Goal: Task Accomplishment & Management: Manage account settings

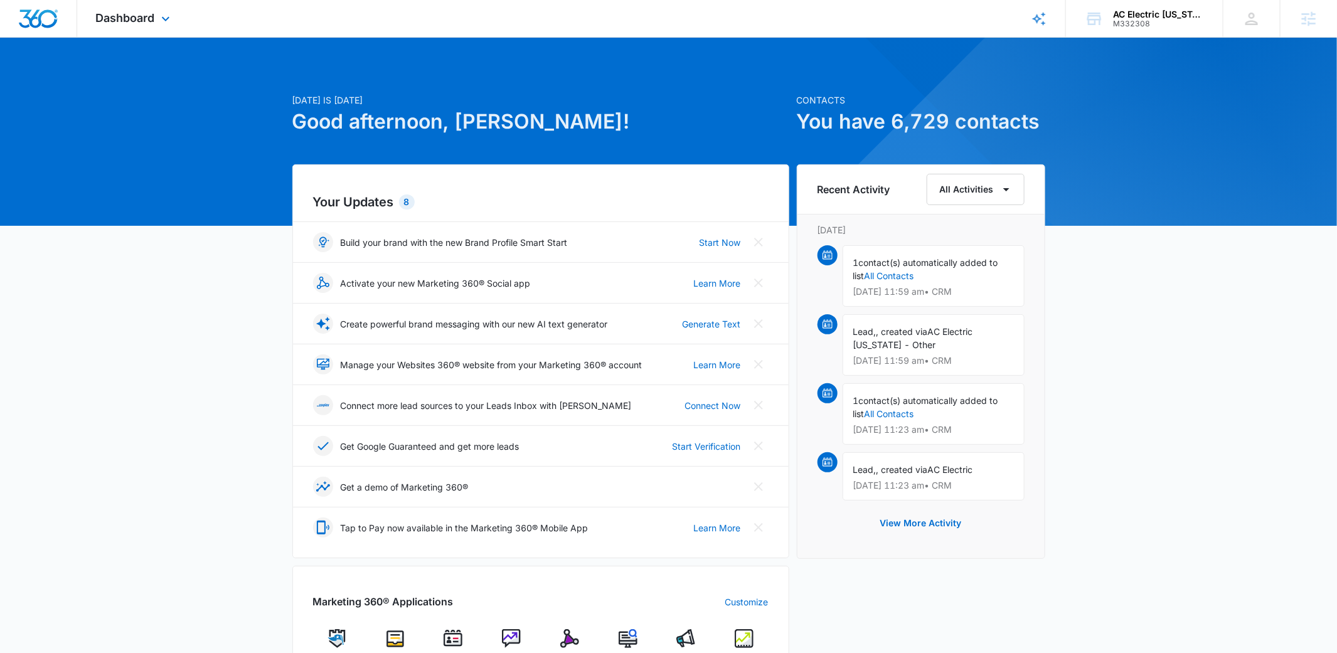
click at [139, 3] on div "Dashboard Apps Reputation Forms CRM Email Social Content Ads Intelligence Files…" at bounding box center [134, 18] width 115 height 37
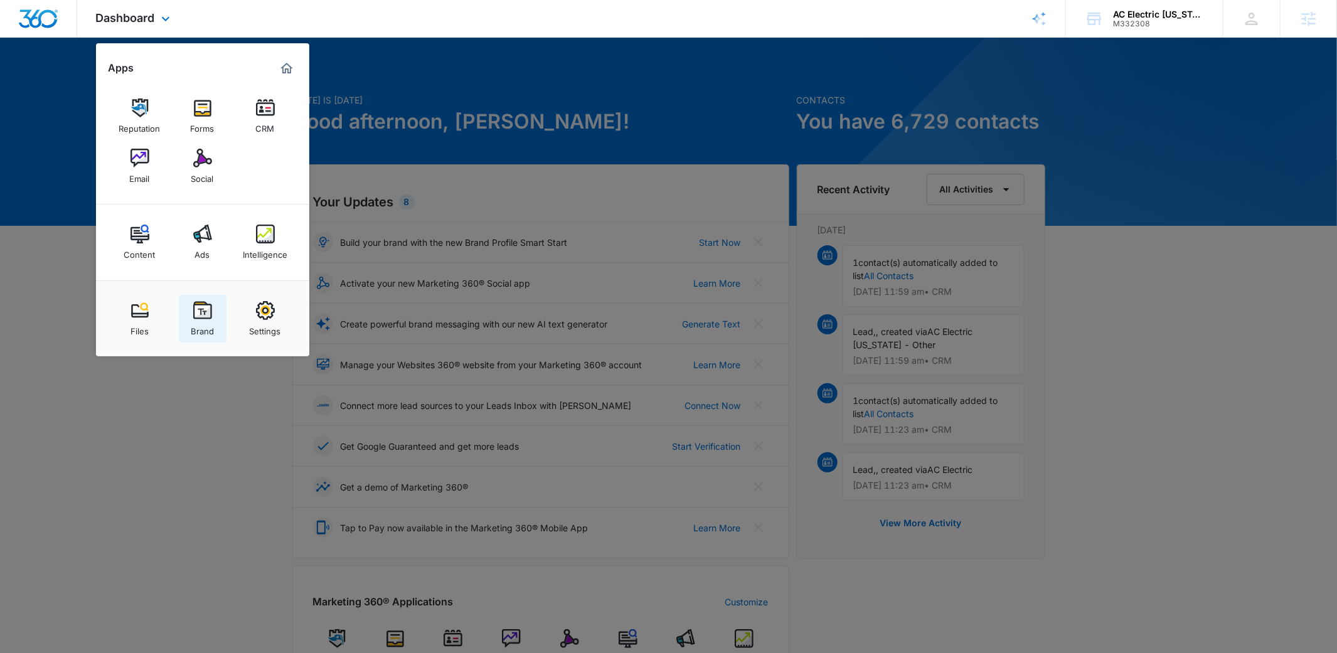
click at [214, 318] on link "Brand" at bounding box center [203, 319] width 48 height 48
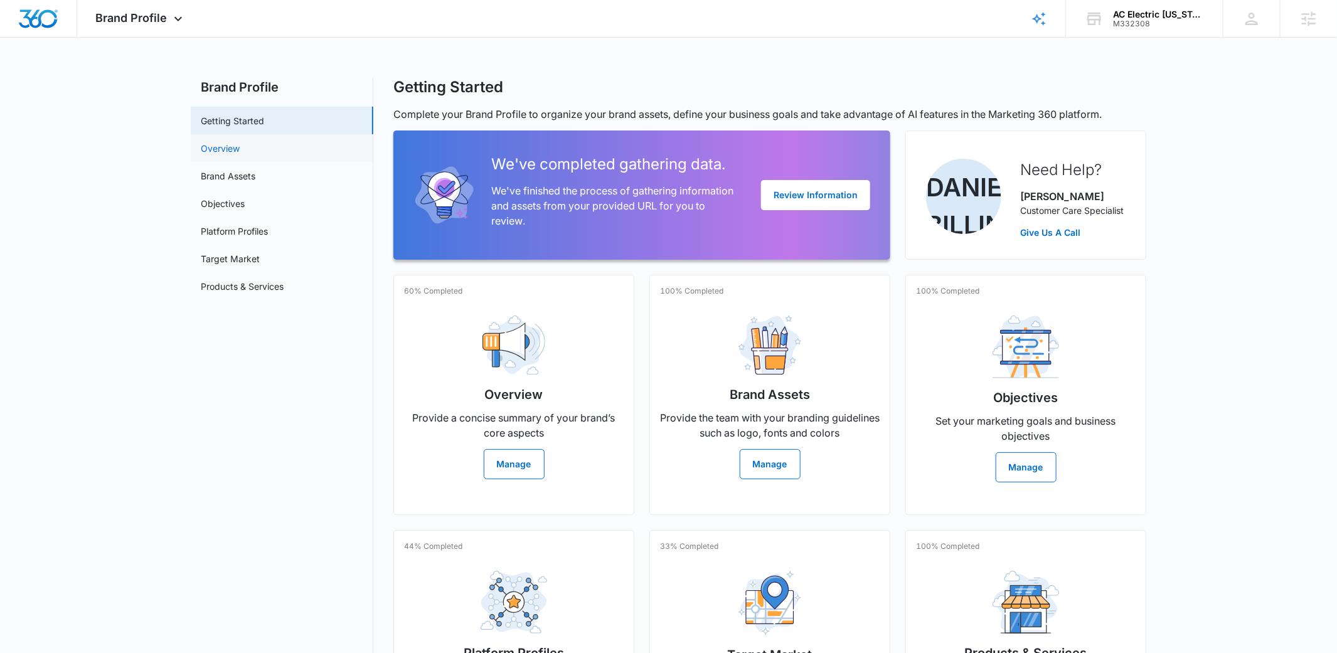
click at [240, 155] on link "Overview" at bounding box center [220, 148] width 39 height 13
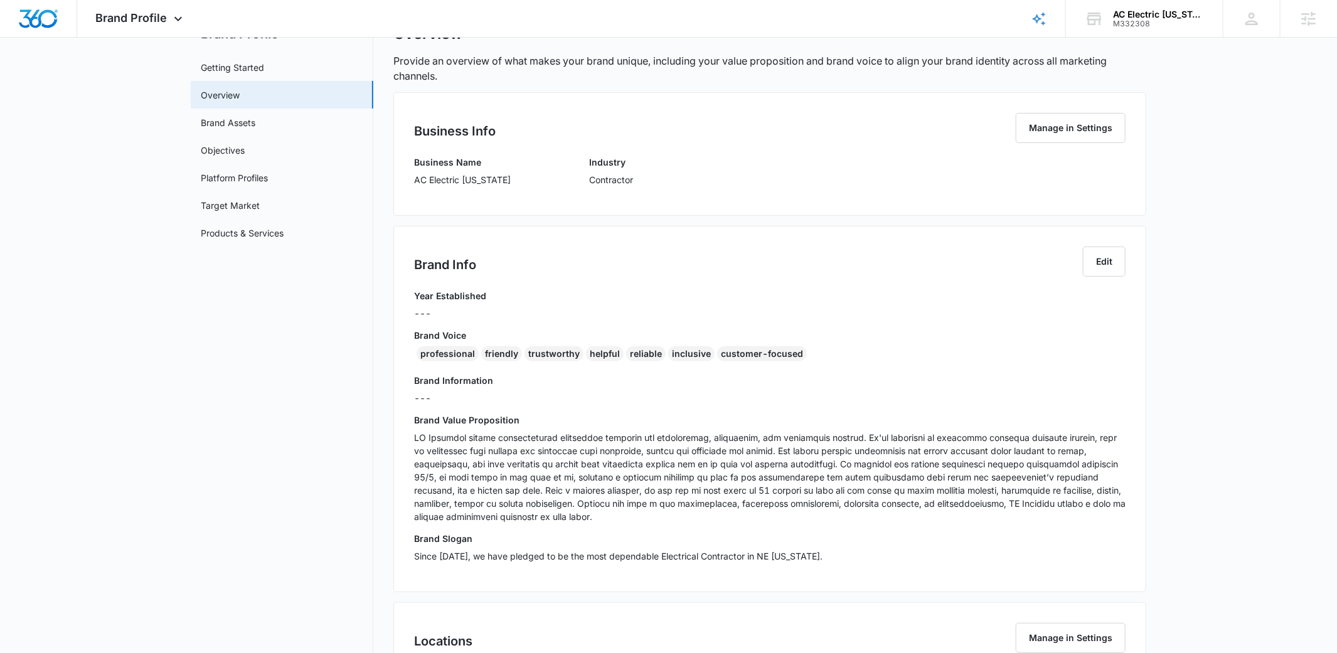
scroll to position [64, 0]
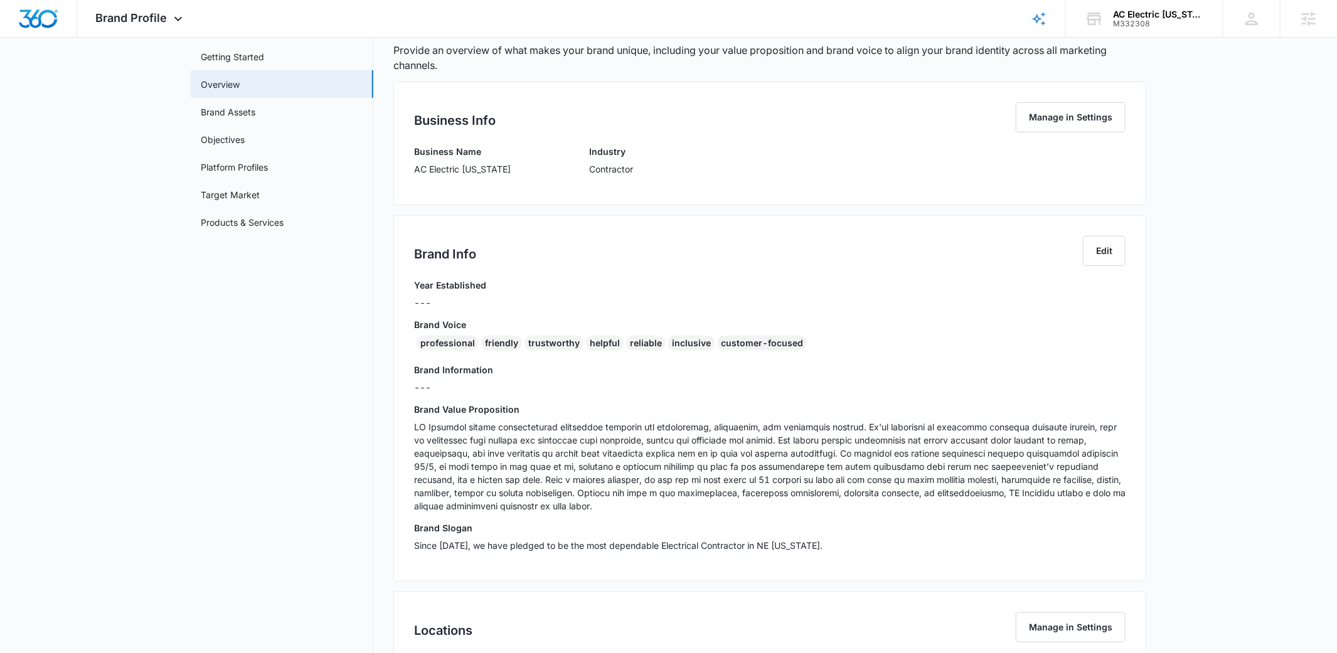
click at [447, 340] on div "professional" at bounding box center [448, 343] width 62 height 15
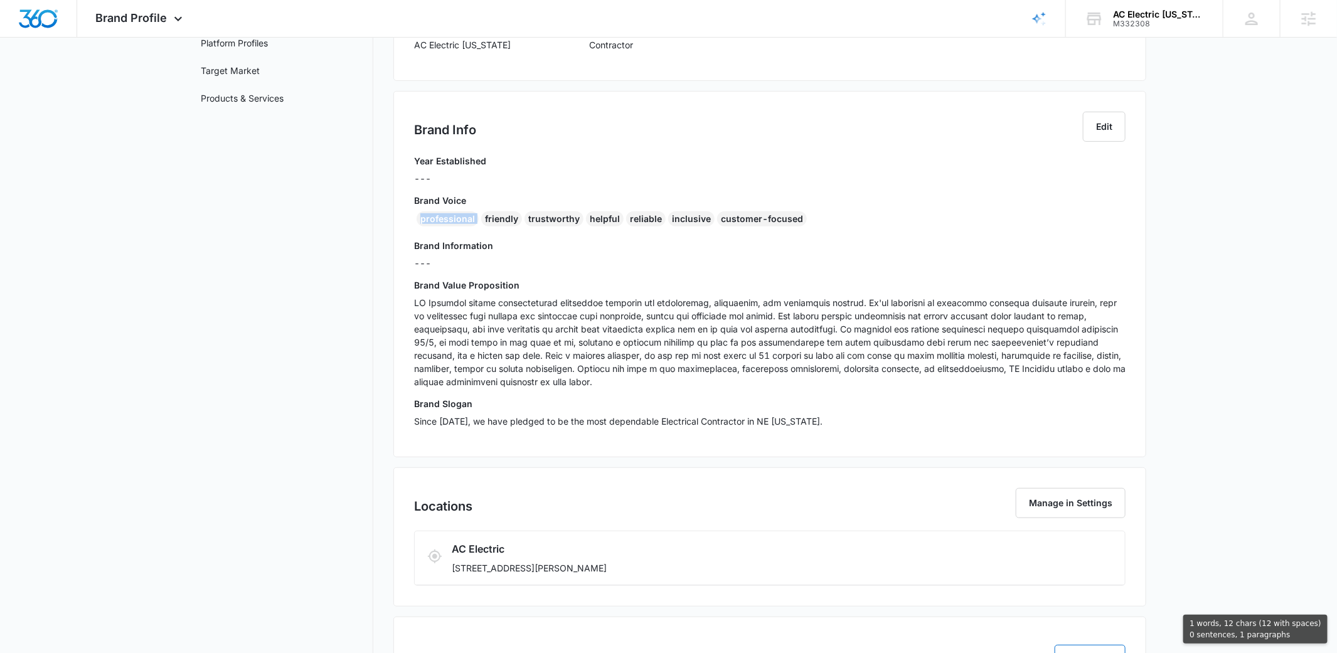
scroll to position [0, 0]
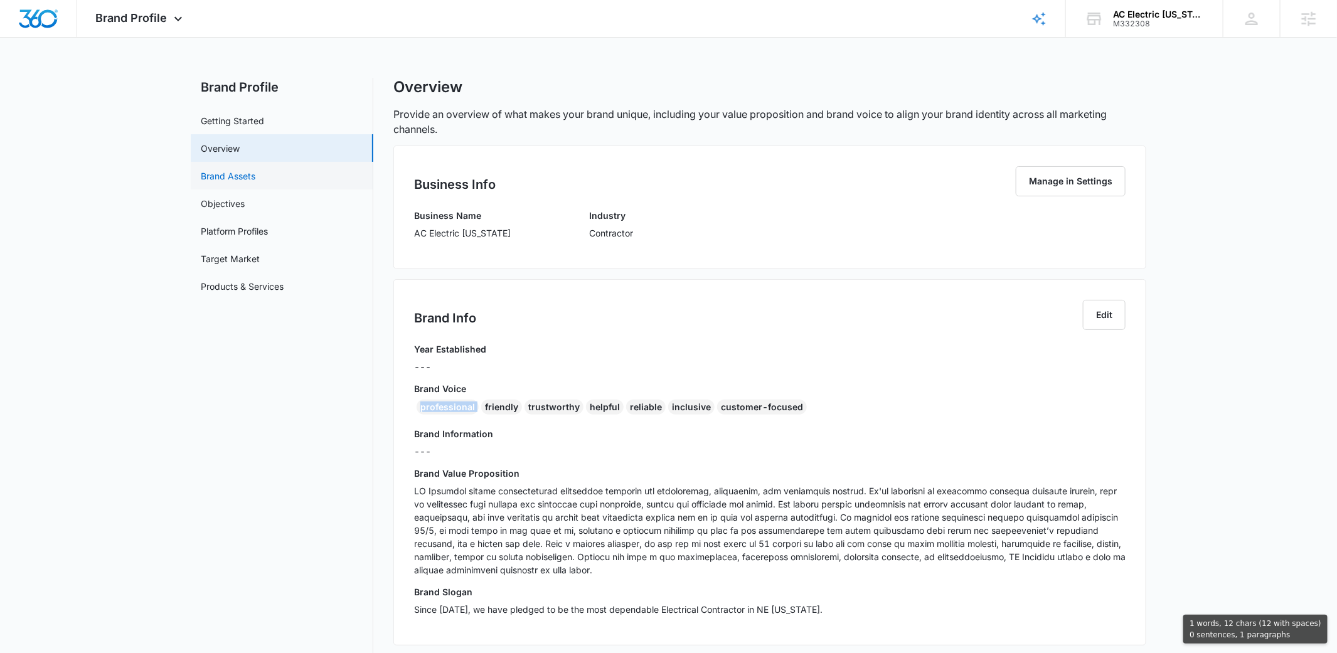
click at [255, 182] on link "Brand Assets" at bounding box center [228, 175] width 55 height 13
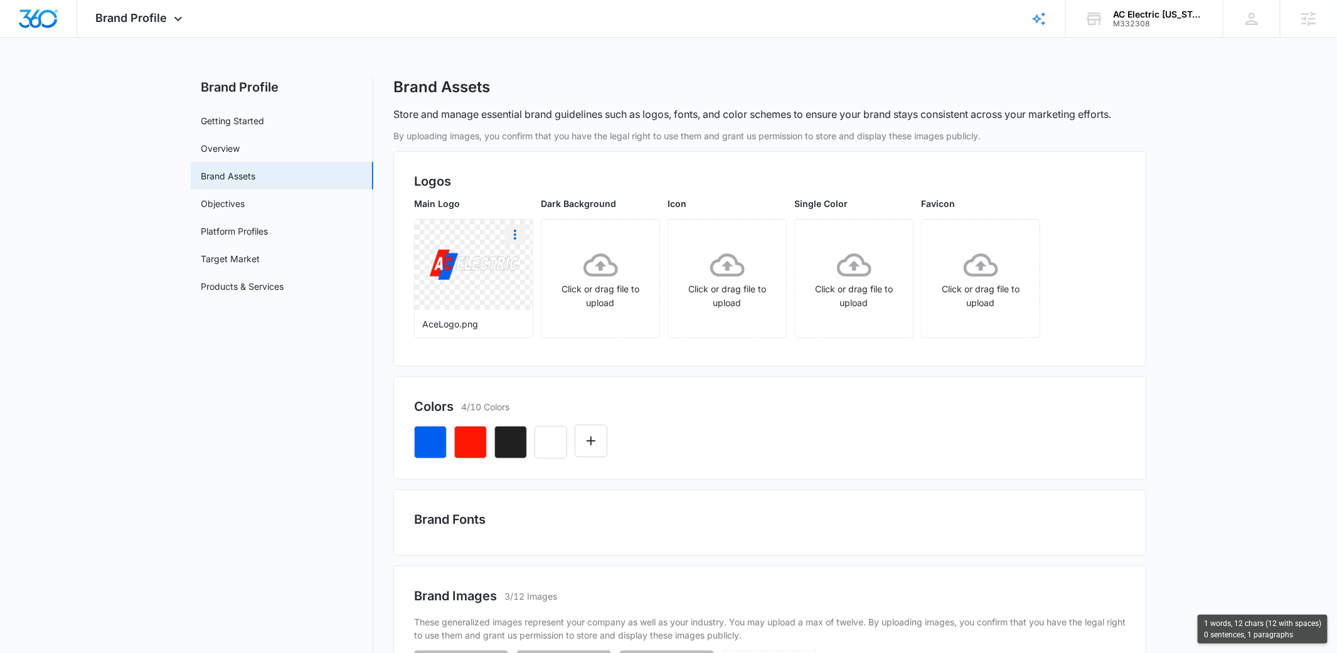
click at [516, 237] on icon "More" at bounding box center [515, 234] width 15 height 15
click at [550, 270] on div "Download" at bounding box center [541, 269] width 41 height 9
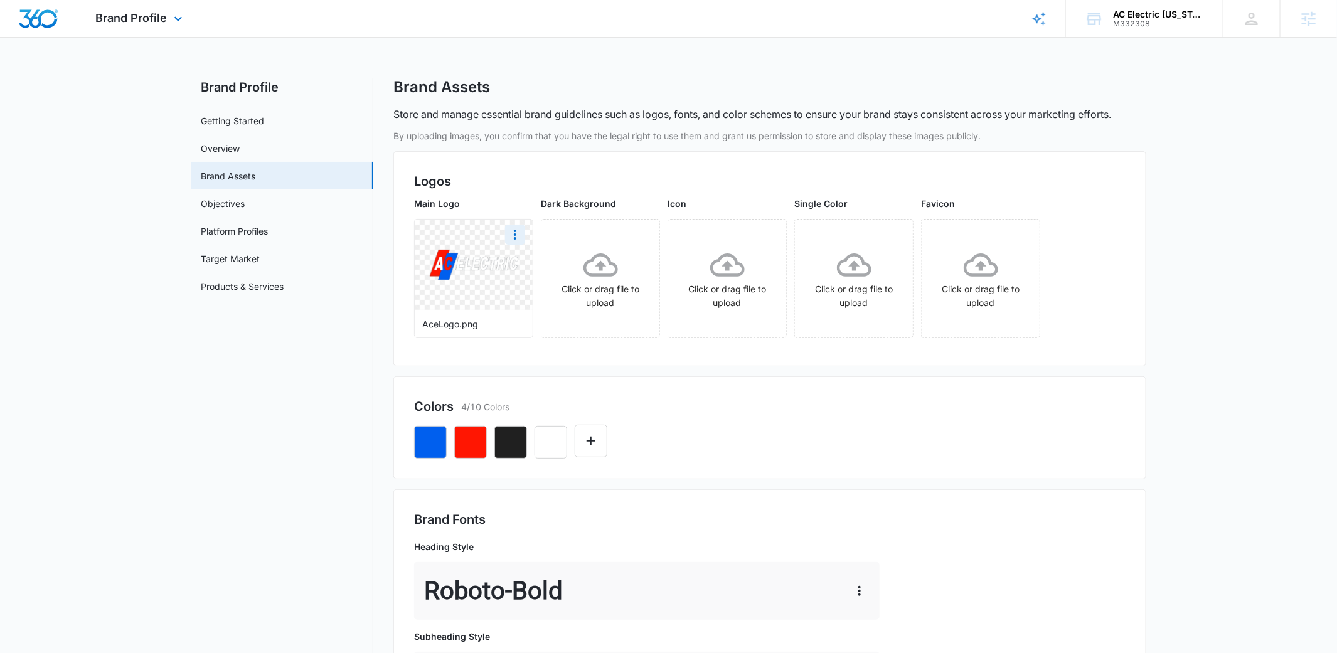
click at [159, 6] on div "Brand Profile Apps Reputation Forms CRM Email Social Content Ads Intelligence F…" at bounding box center [140, 18] width 127 height 37
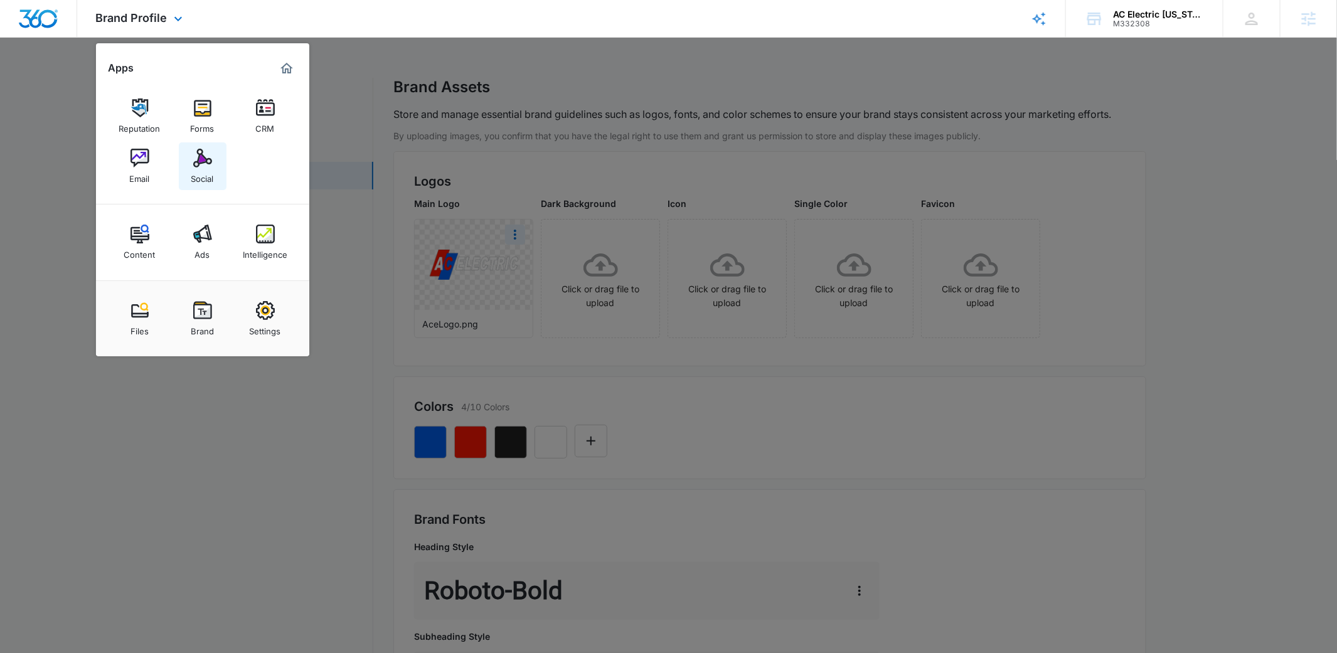
click at [194, 161] on img at bounding box center [202, 158] width 19 height 19
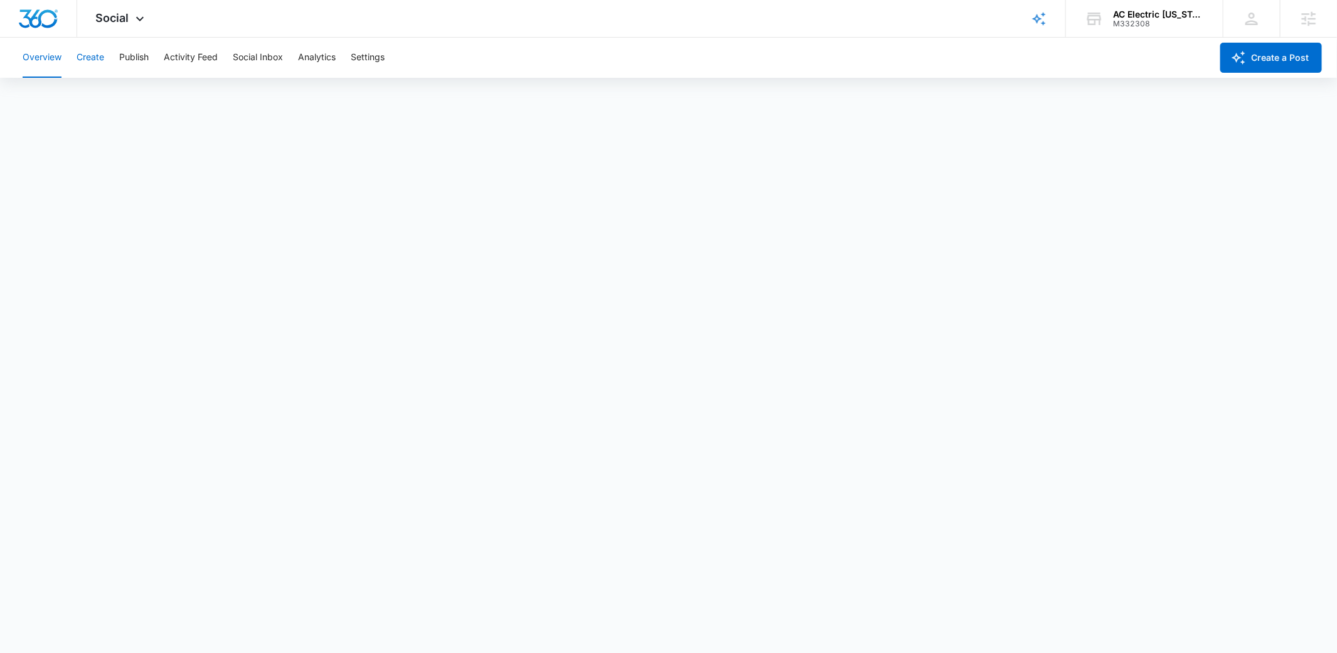
click at [95, 57] on button "Create" at bounding box center [91, 58] width 28 height 40
click at [60, 59] on button "Overview" at bounding box center [42, 58] width 39 height 40
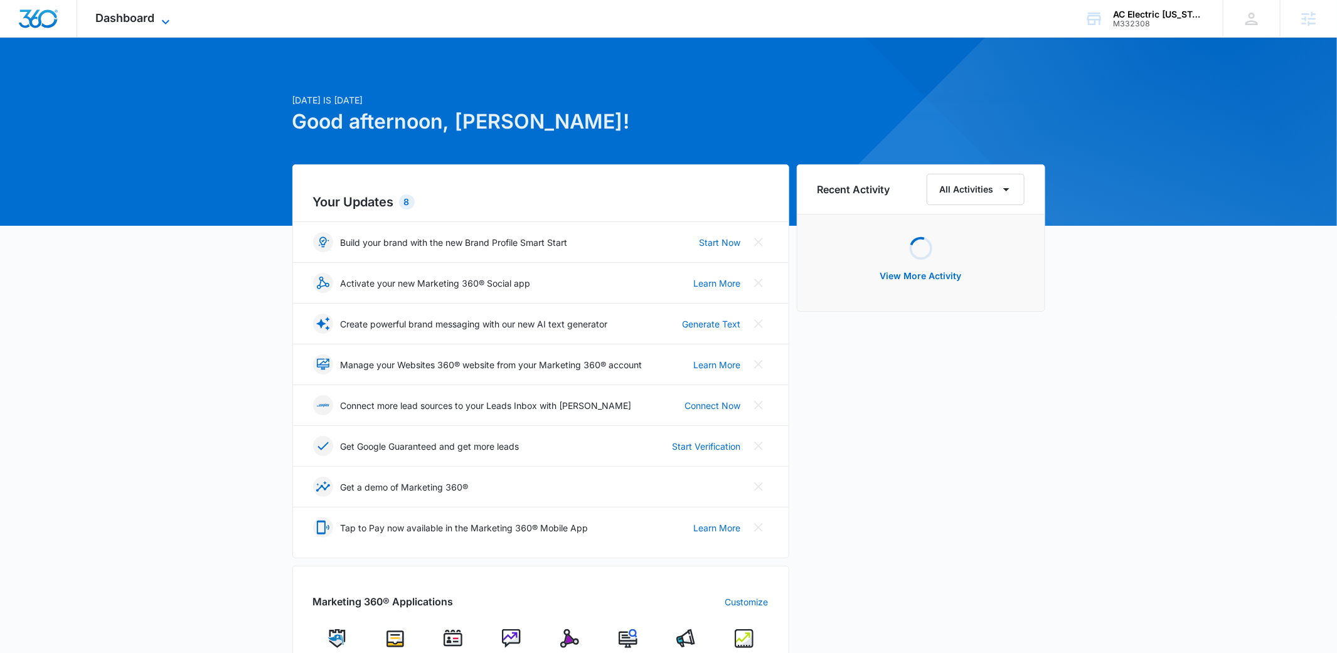
click at [164, 23] on icon at bounding box center [165, 21] width 15 height 15
